Goal: Use online tool/utility: Utilize a website feature to perform a specific function

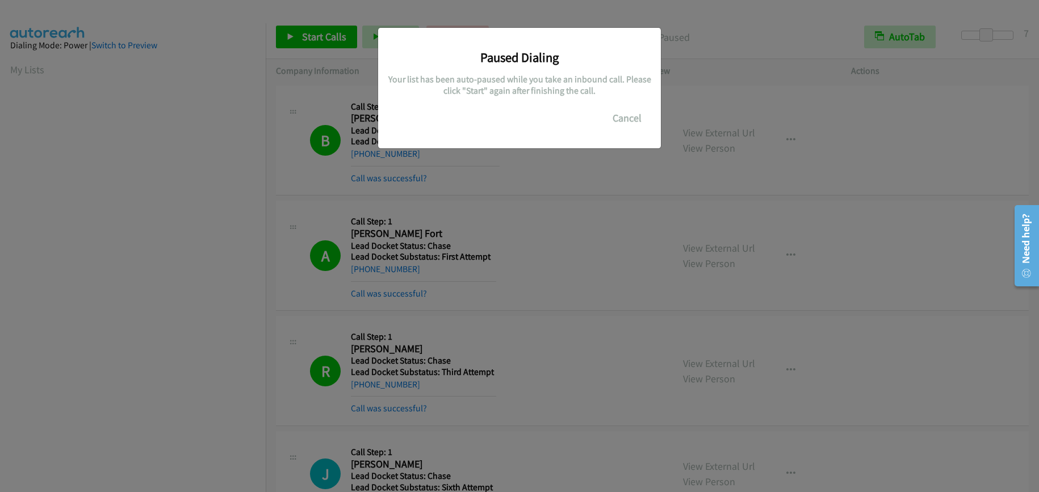
scroll to position [145, 0]
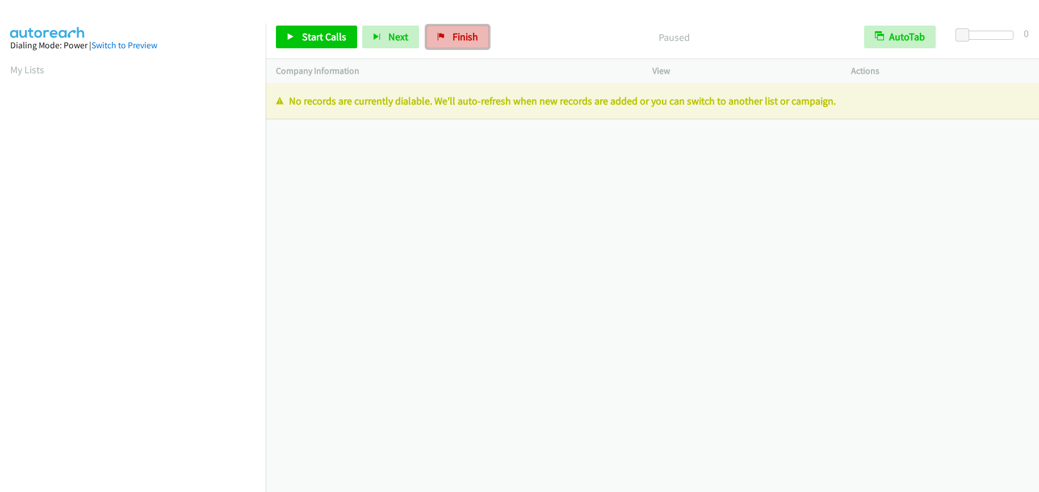
click at [461, 35] on span "Finish" at bounding box center [466, 36] width 26 height 13
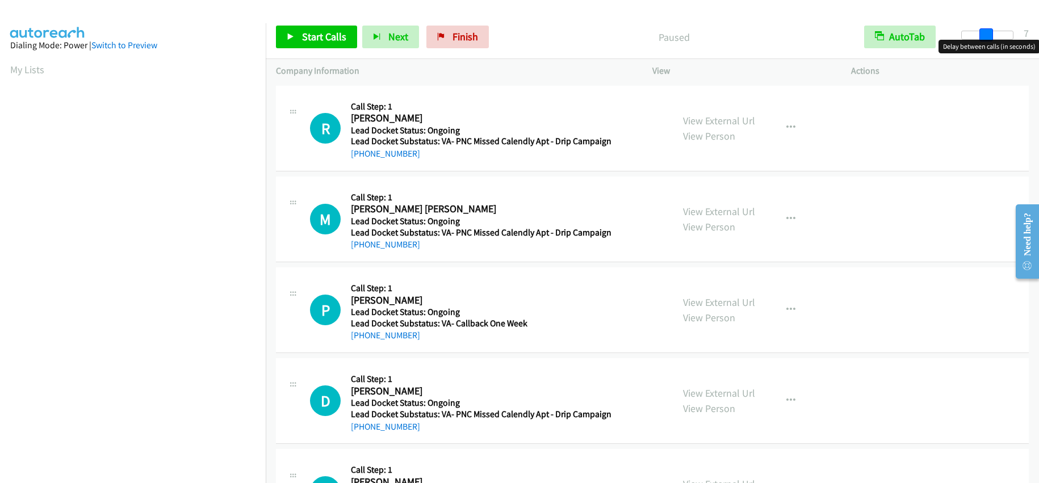
drag, startPoint x: 965, startPoint y: 35, endPoint x: 987, endPoint y: 34, distance: 22.2
click at [987, 34] on span at bounding box center [986, 35] width 14 height 14
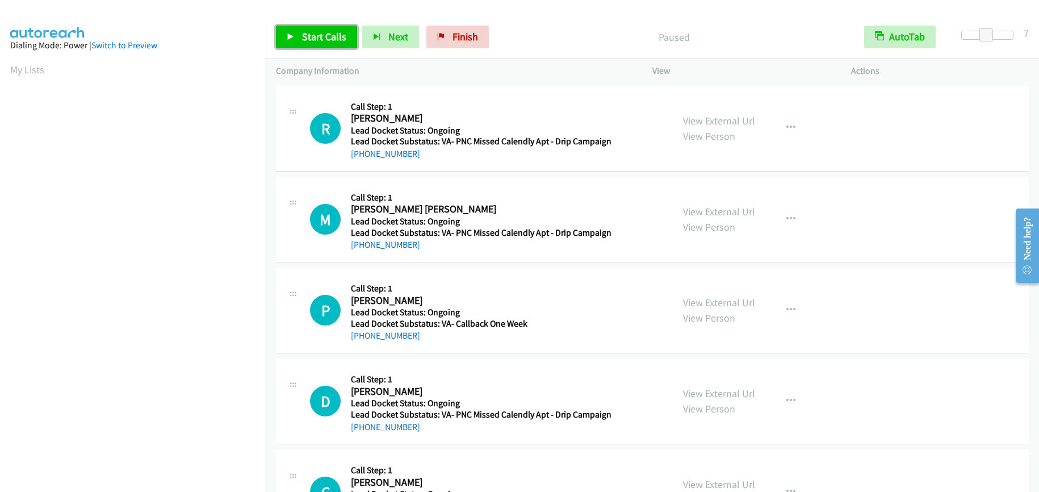
click at [333, 33] on span "Start Calls" at bounding box center [324, 36] width 44 height 13
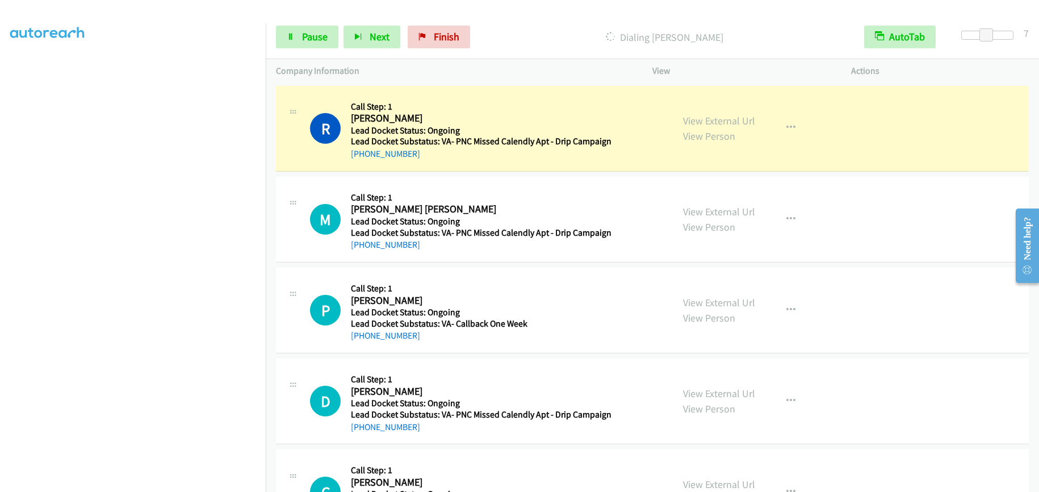
scroll to position [145, 0]
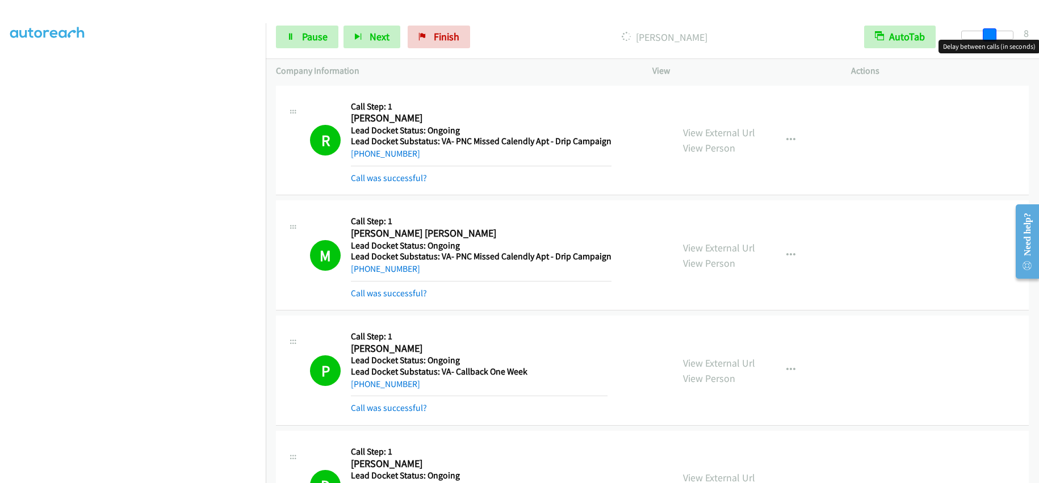
click at [988, 33] on span at bounding box center [990, 35] width 14 height 14
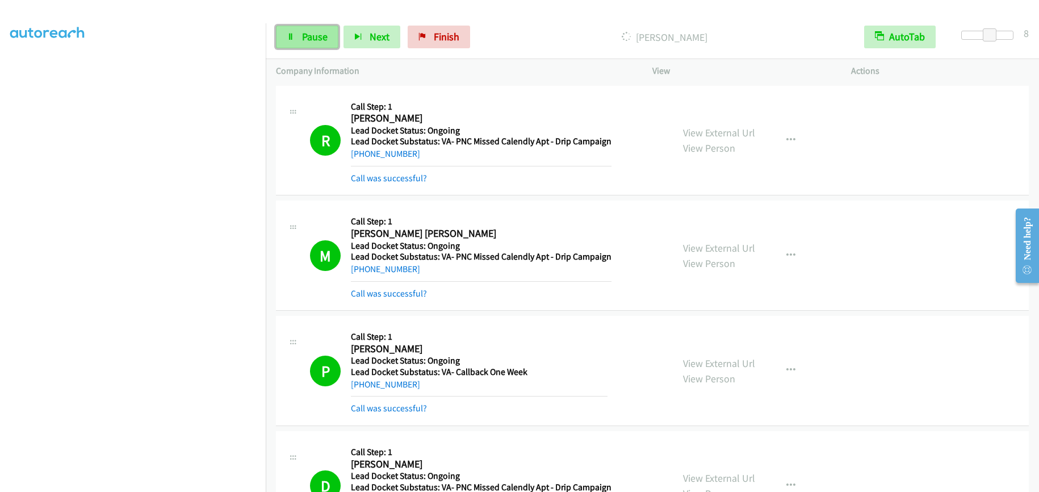
click at [296, 31] on link "Pause" at bounding box center [307, 37] width 62 height 23
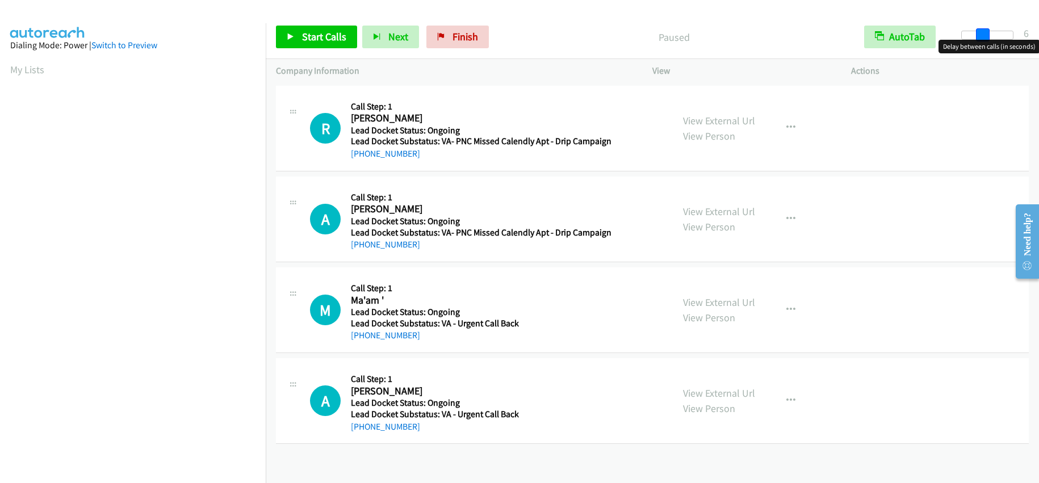
drag, startPoint x: 965, startPoint y: 34, endPoint x: 985, endPoint y: 35, distance: 20.4
click at [985, 35] on span at bounding box center [983, 35] width 14 height 14
click at [986, 36] on span at bounding box center [986, 35] width 14 height 14
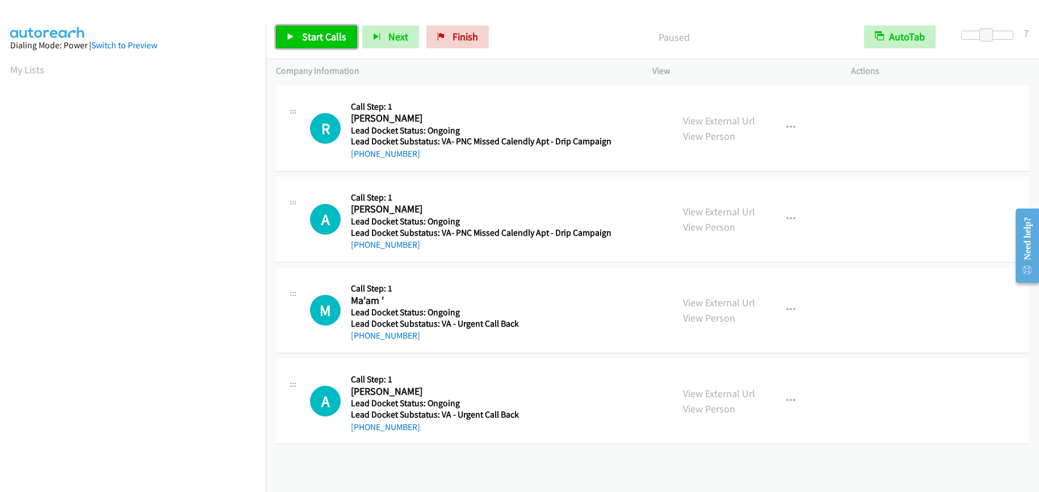
click at [303, 32] on span "Start Calls" at bounding box center [324, 36] width 44 height 13
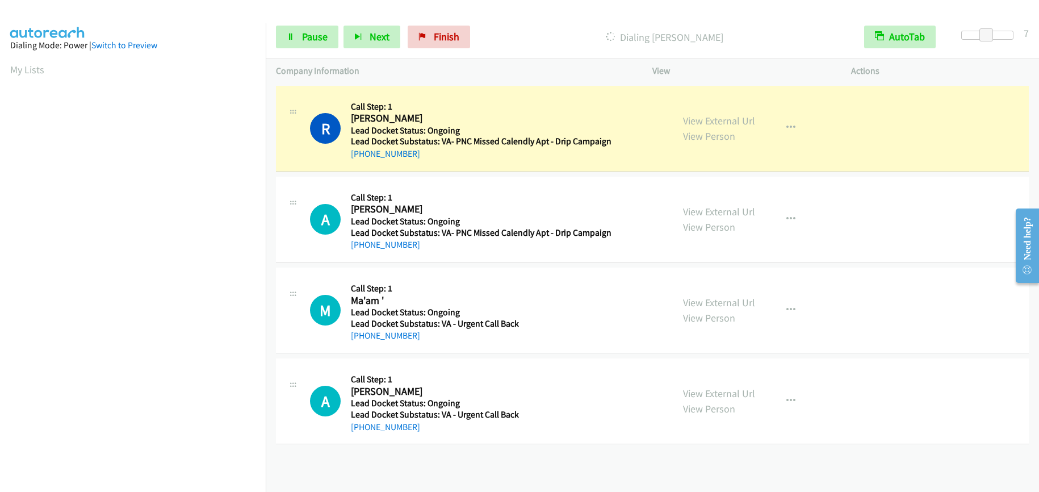
scroll to position [145, 0]
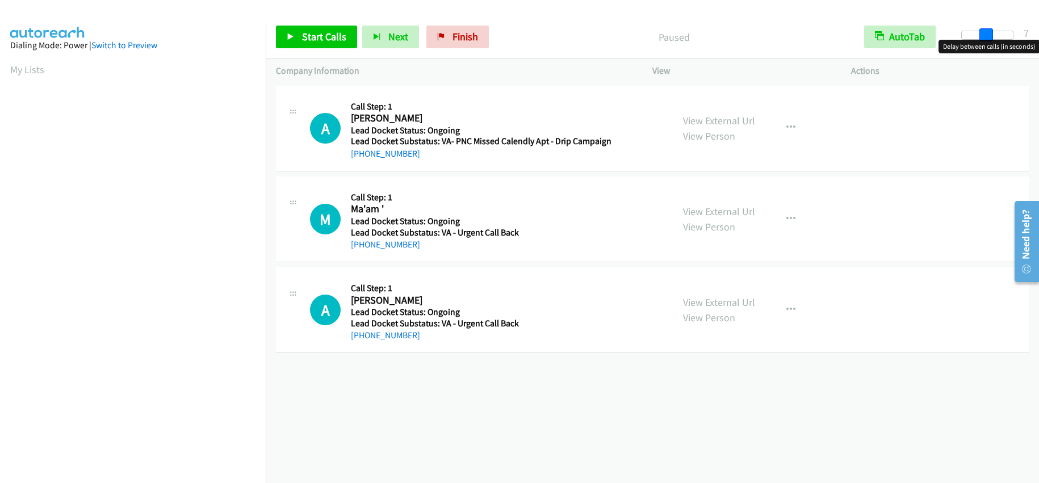
drag, startPoint x: 966, startPoint y: 29, endPoint x: 991, endPoint y: 29, distance: 25.0
click at [991, 29] on span at bounding box center [986, 35] width 14 height 14
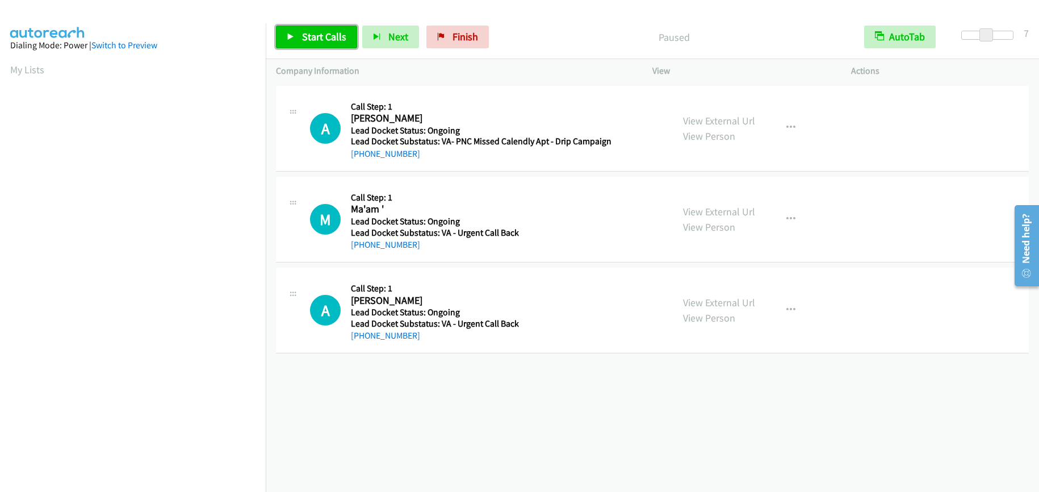
click at [308, 37] on span "Start Calls" at bounding box center [324, 36] width 44 height 13
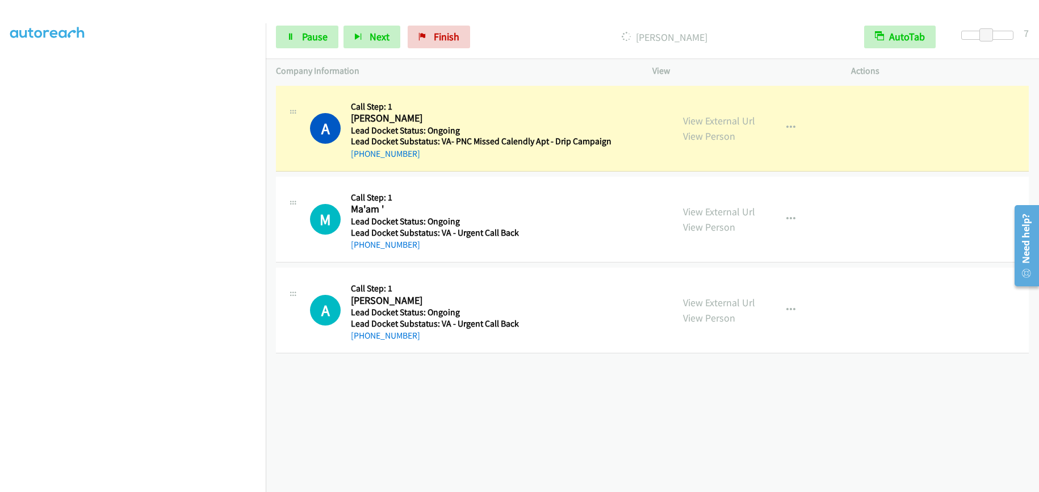
scroll to position [145, 0]
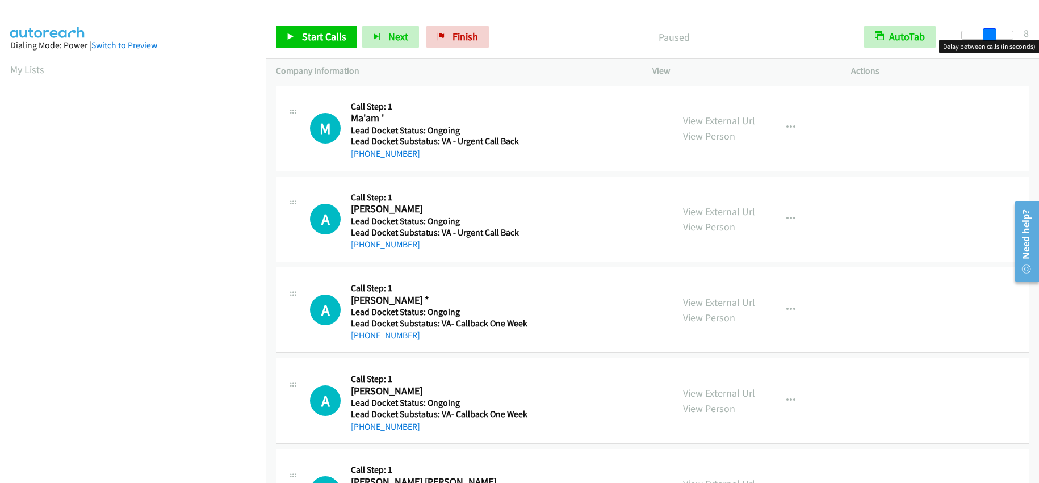
drag, startPoint x: 963, startPoint y: 32, endPoint x: 989, endPoint y: 37, distance: 26.1
click at [989, 37] on span at bounding box center [990, 35] width 14 height 14
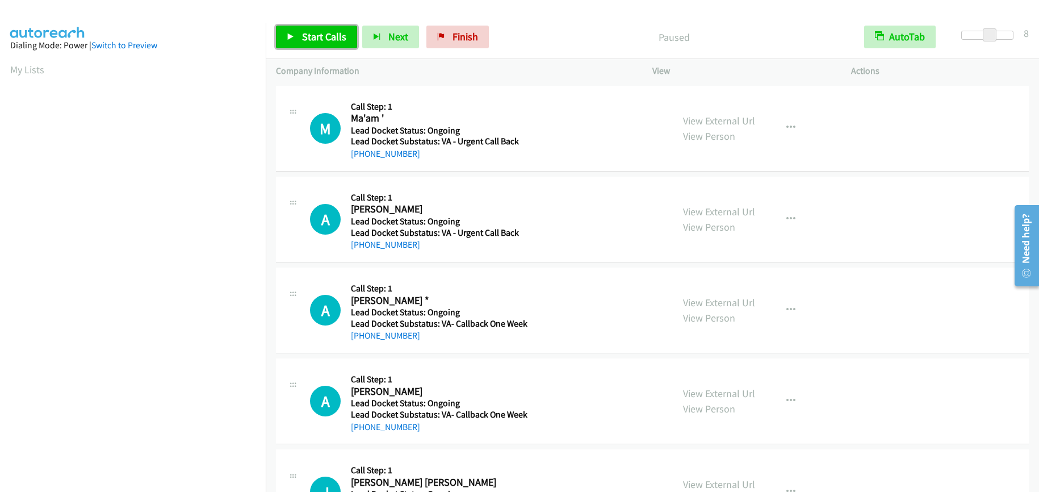
click at [312, 37] on span "Start Calls" at bounding box center [324, 36] width 44 height 13
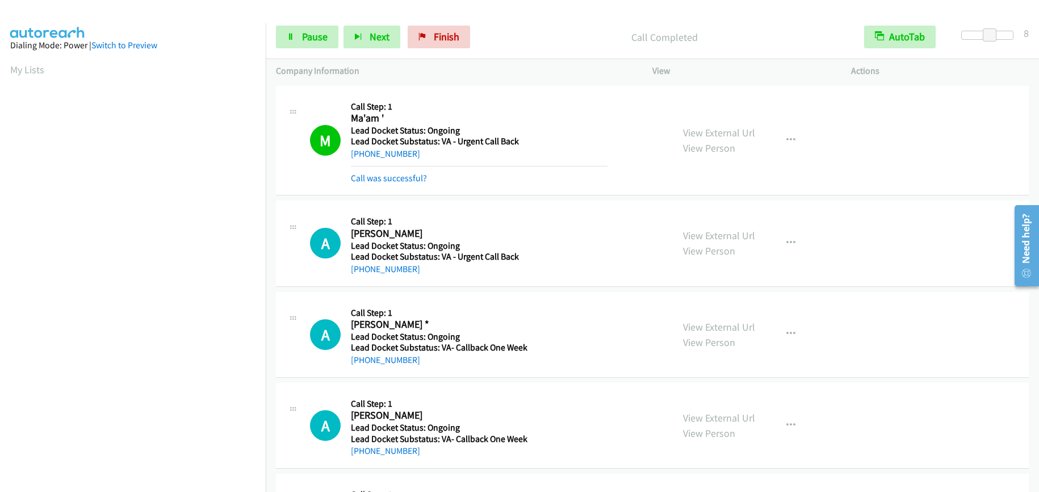
scroll to position [145, 0]
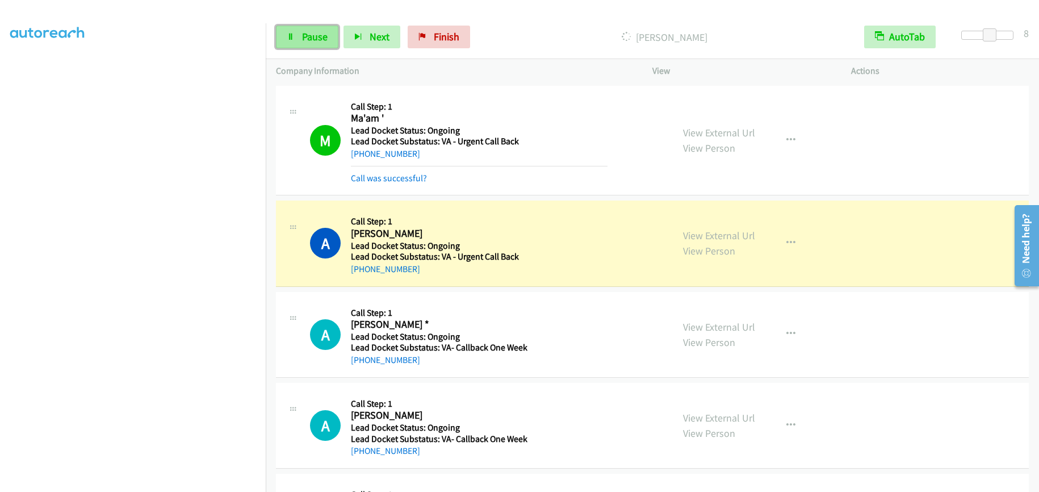
click at [300, 42] on link "Pause" at bounding box center [307, 37] width 62 height 23
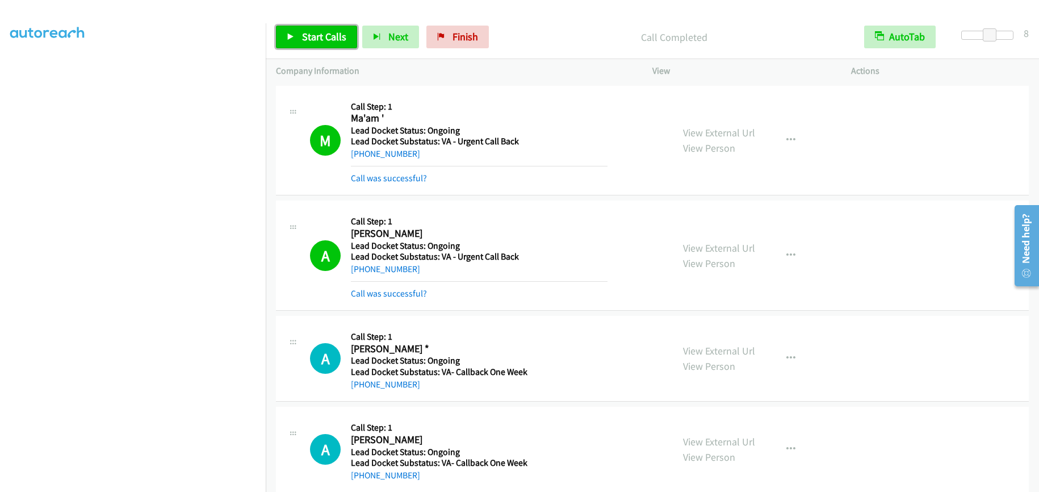
click at [322, 34] on span "Start Calls" at bounding box center [324, 36] width 44 height 13
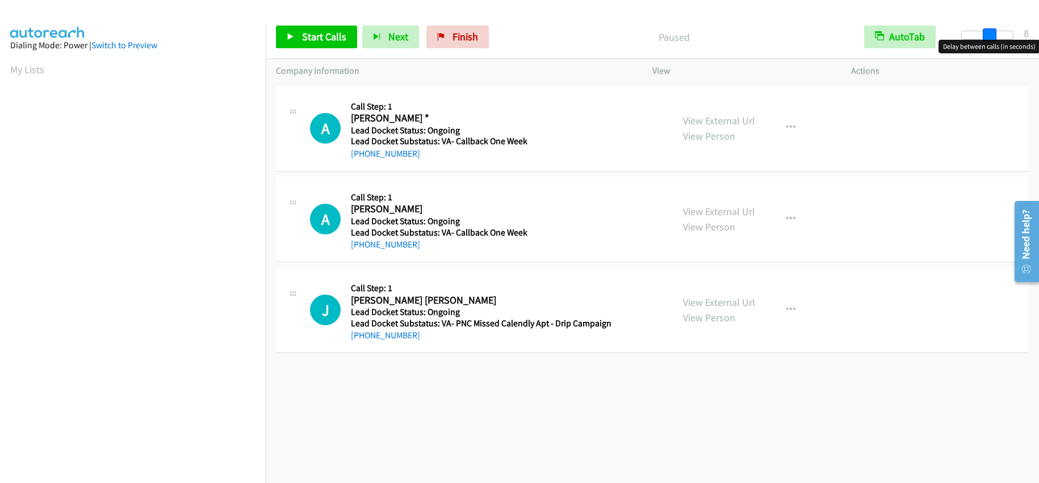
drag, startPoint x: 965, startPoint y: 33, endPoint x: 990, endPoint y: 35, distance: 25.6
click at [990, 35] on span at bounding box center [990, 35] width 14 height 14
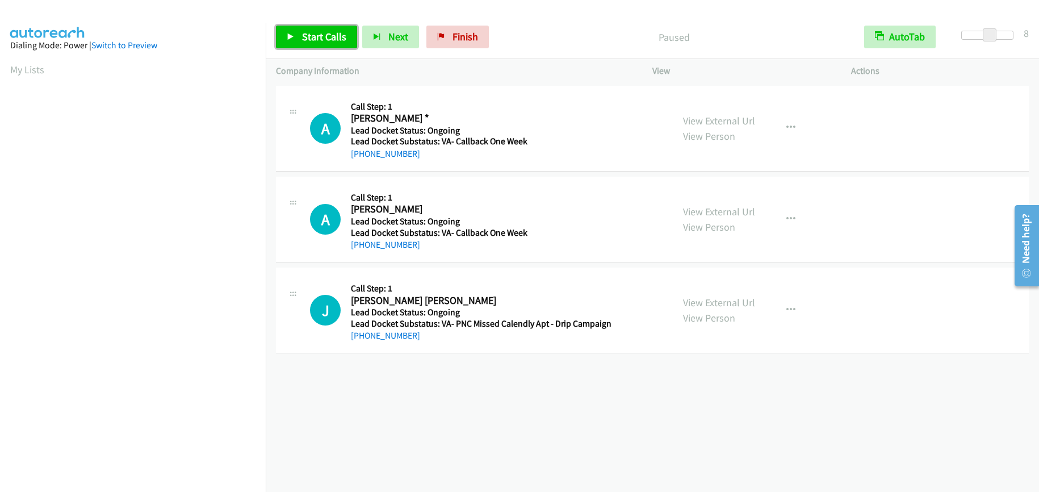
click at [325, 31] on span "Start Calls" at bounding box center [324, 36] width 44 height 13
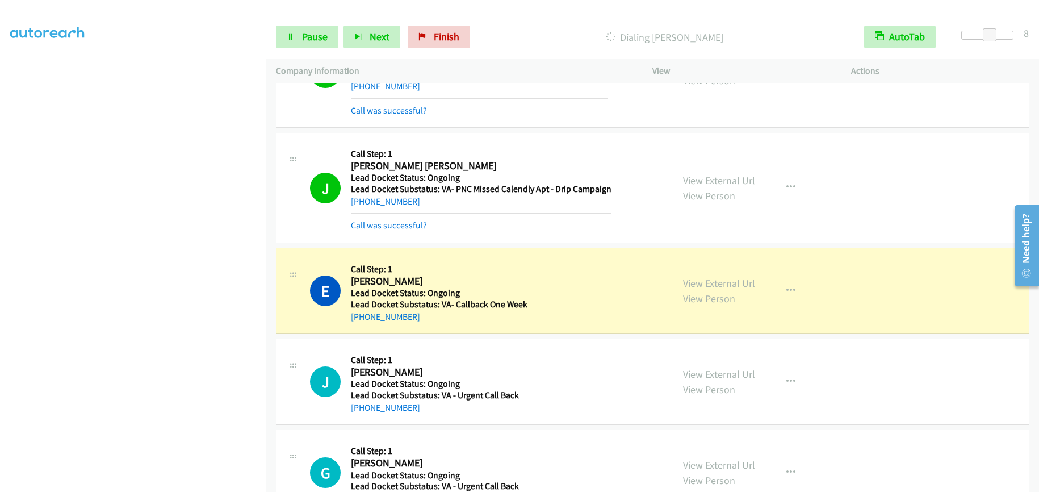
scroll to position [224, 0]
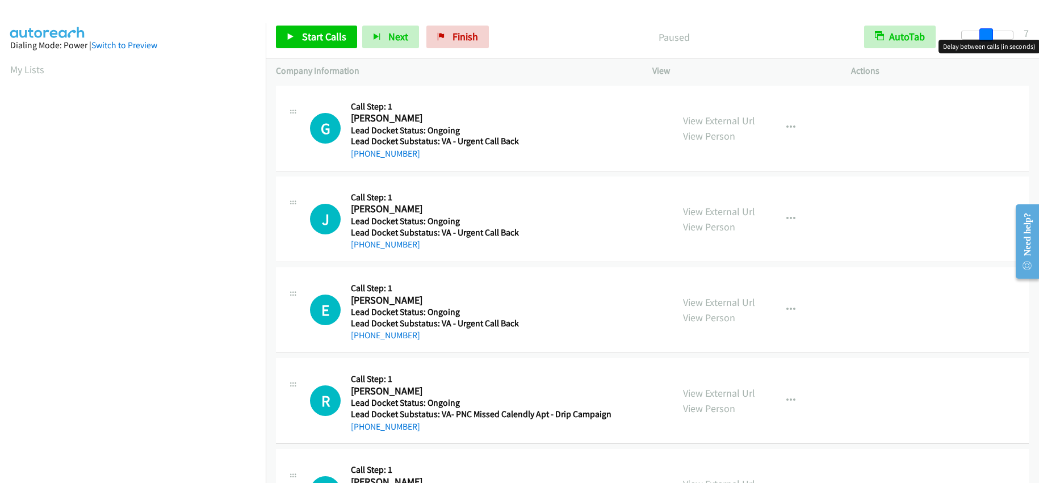
drag, startPoint x: 964, startPoint y: 32, endPoint x: 986, endPoint y: 36, distance: 22.5
click at [986, 36] on span at bounding box center [986, 35] width 14 height 14
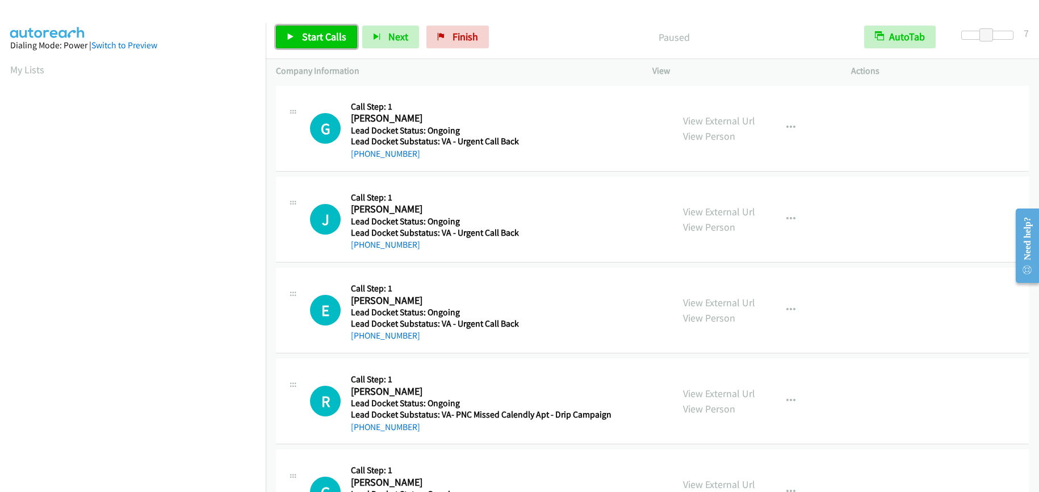
click at [304, 28] on link "Start Calls" at bounding box center [316, 37] width 81 height 23
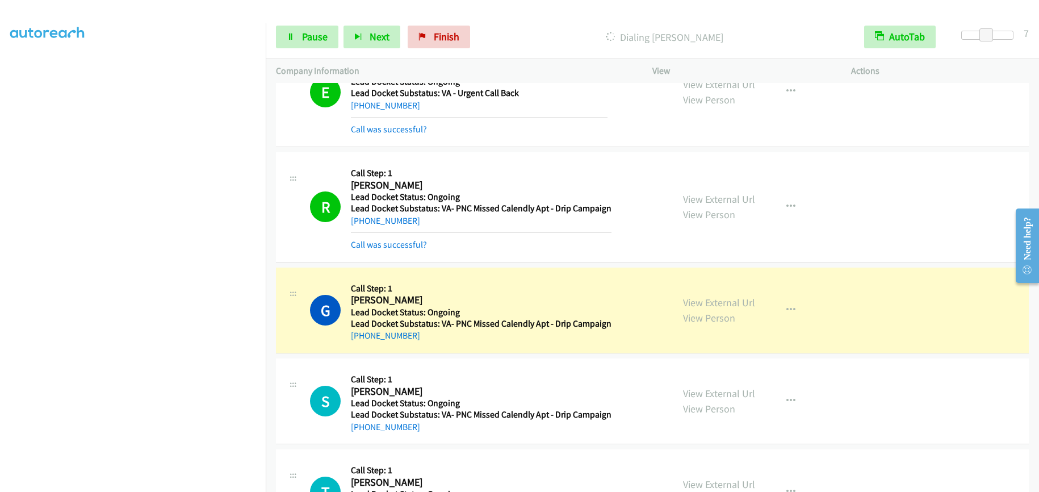
scroll to position [430, 0]
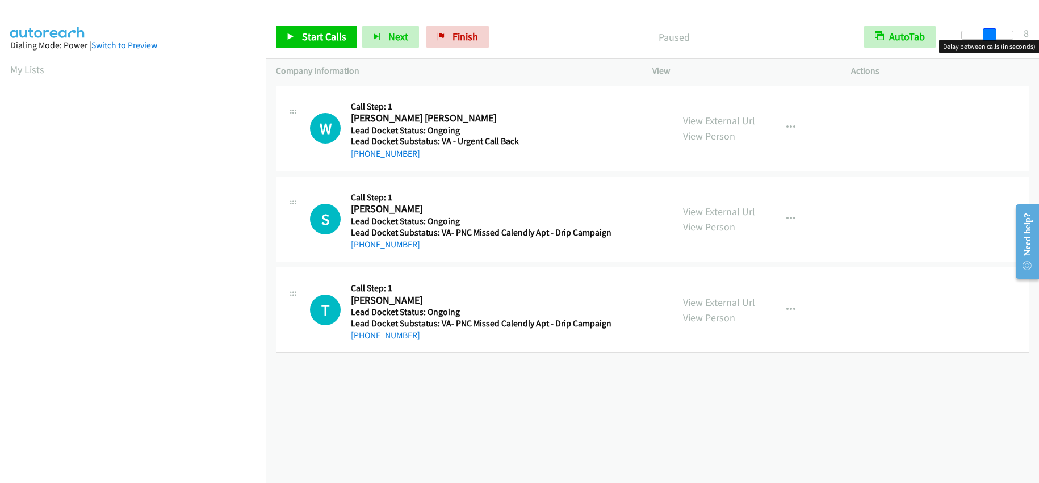
drag, startPoint x: 963, startPoint y: 32, endPoint x: 990, endPoint y: 36, distance: 26.9
click at [990, 36] on span at bounding box center [990, 35] width 14 height 14
click at [323, 43] on span "Start Calls" at bounding box center [324, 36] width 44 height 13
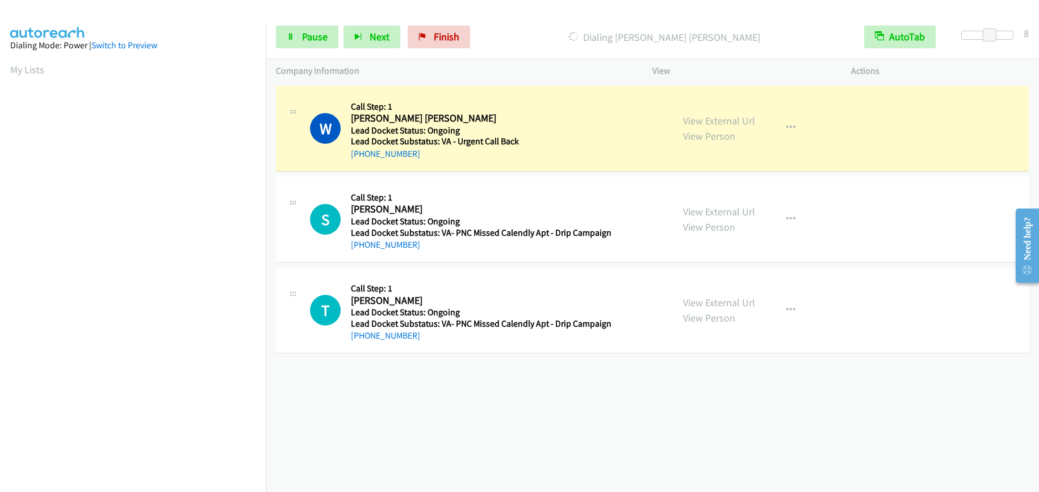
scroll to position [145, 0]
